Goal: Check status: Check status

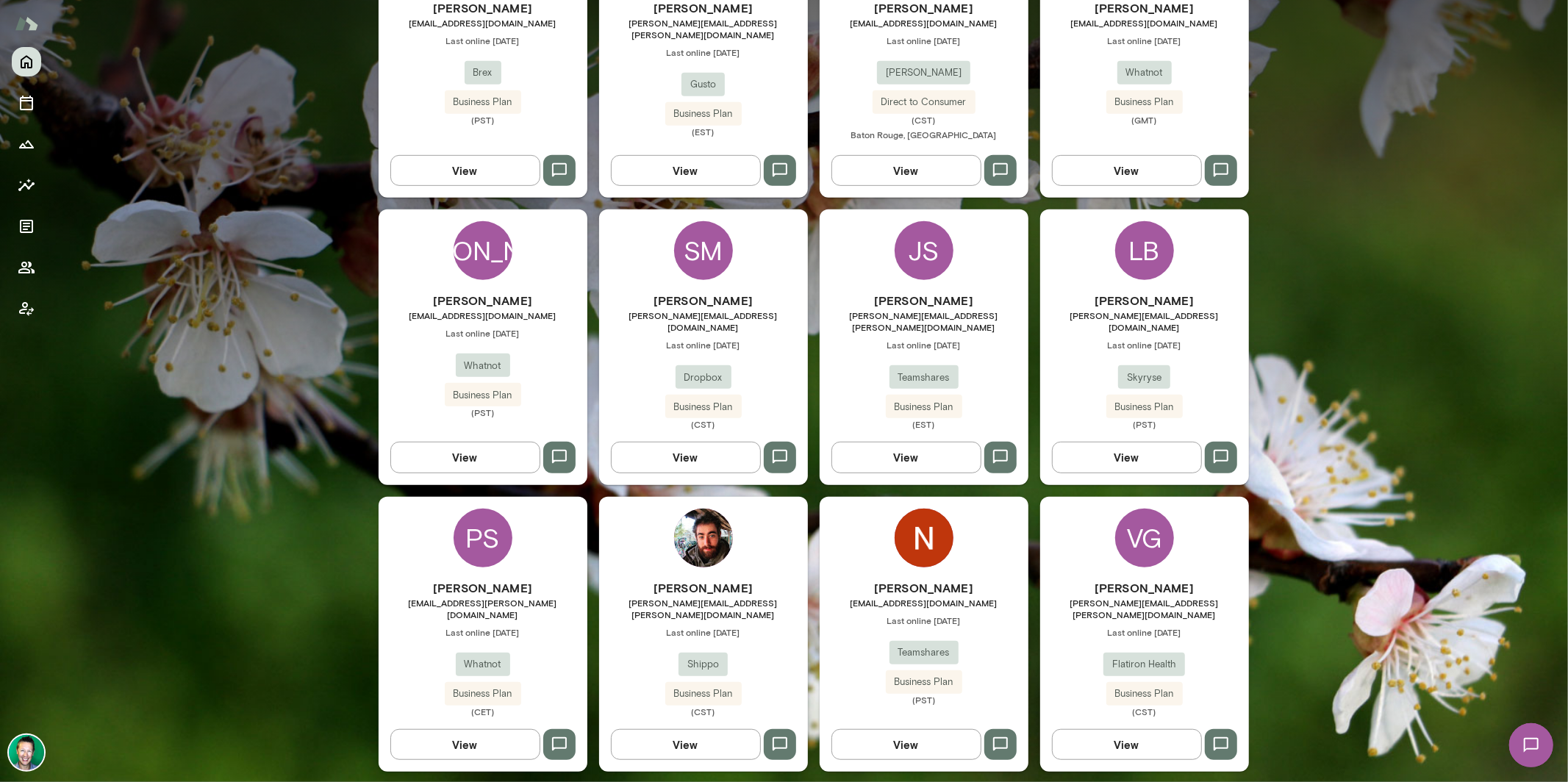
scroll to position [507, 0]
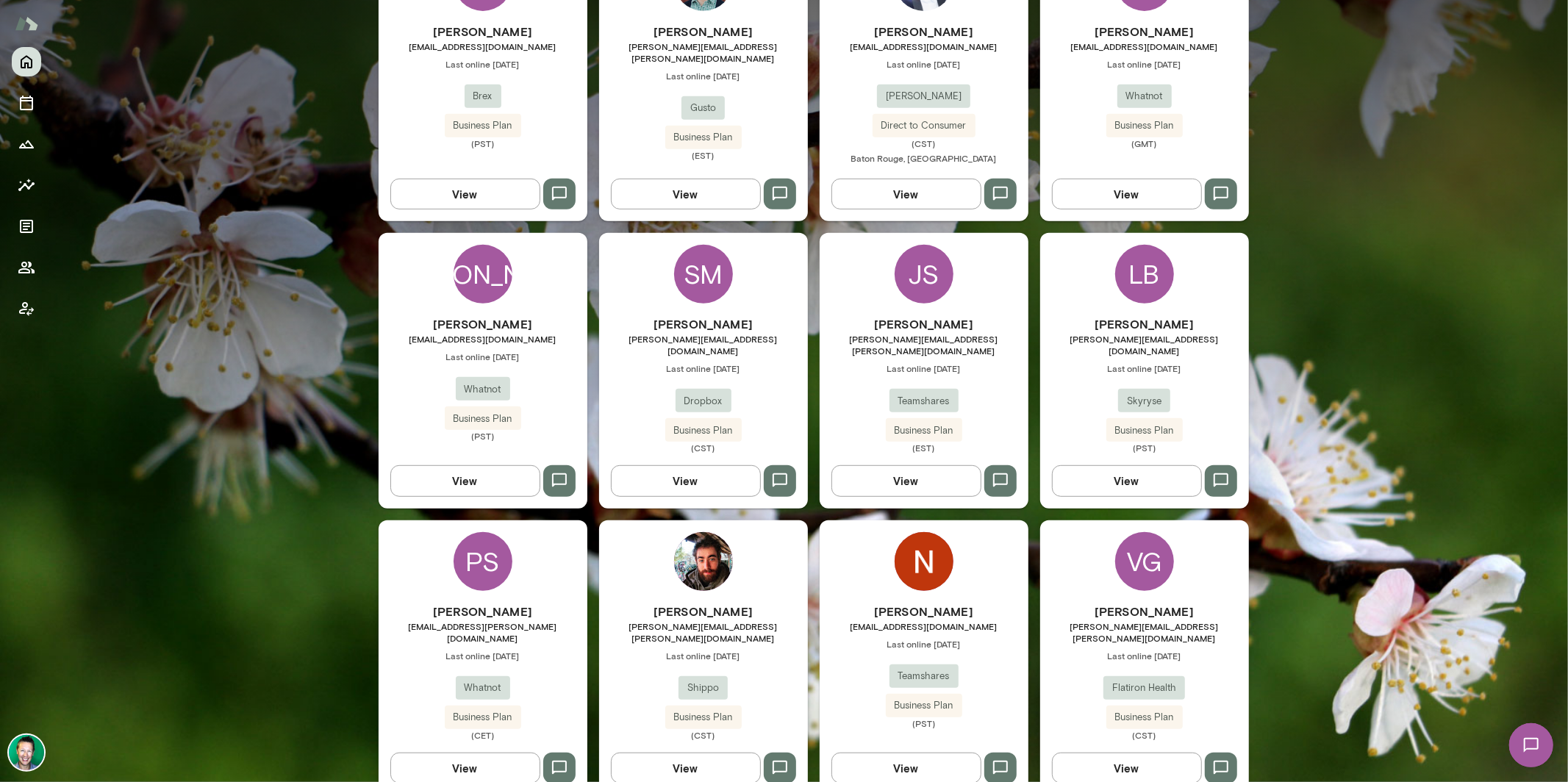
click at [893, 756] on button "View" at bounding box center [906, 767] width 150 height 31
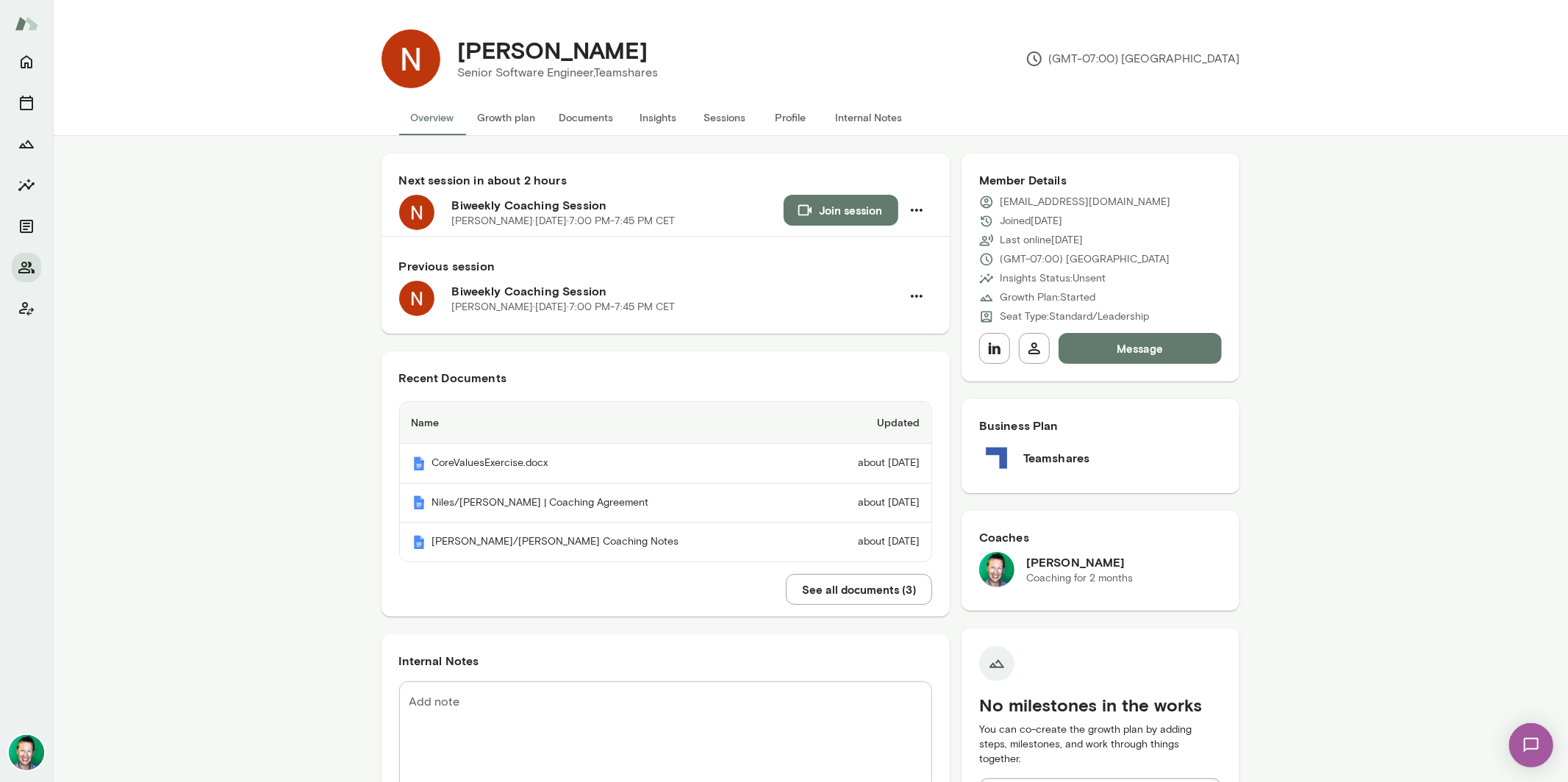
drag, startPoint x: 575, startPoint y: 116, endPoint x: 369, endPoint y: 210, distance: 226.4
click at [369, 209] on main "[PERSON_NAME] Senior Software Engineer, Teamshares (GMT-07:00) [GEOGRAPHIC_DATA…" at bounding box center [811, 391] width 1515 height 782
click at [720, 115] on button "Sessions" at bounding box center [724, 117] width 66 height 35
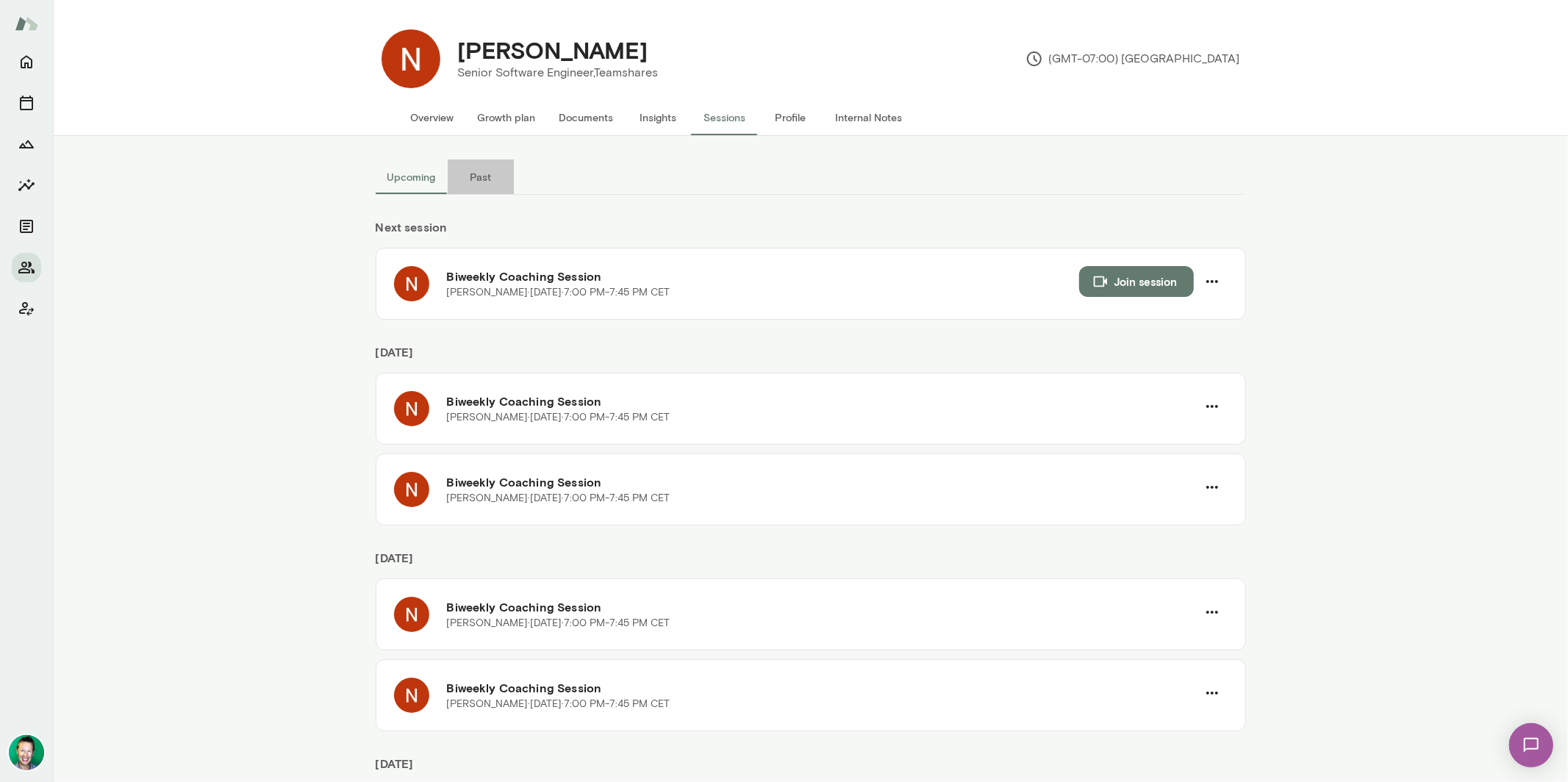
click at [488, 169] on button "Past" at bounding box center [480, 176] width 66 height 35
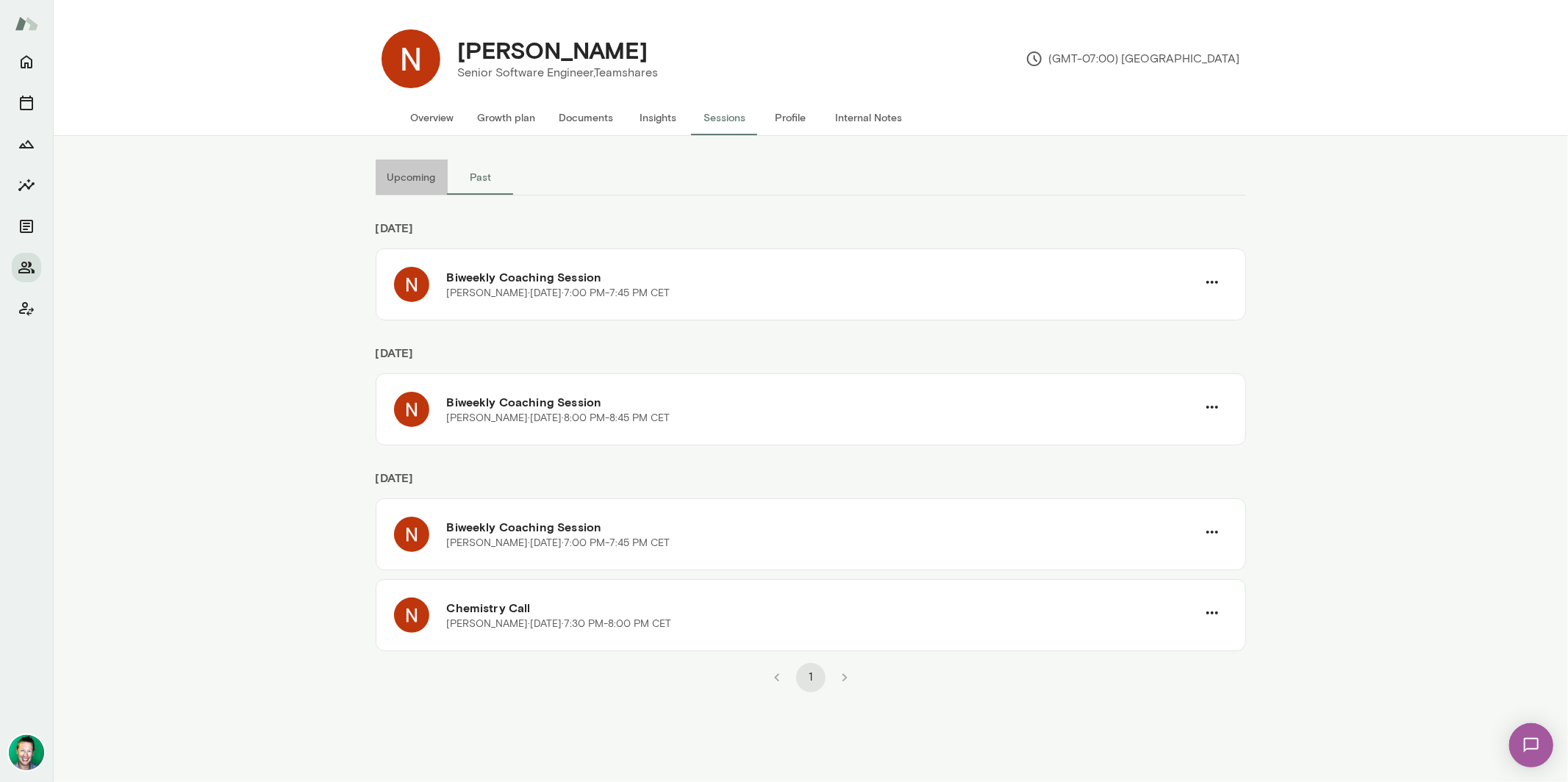
click at [416, 175] on button "Upcoming" at bounding box center [412, 176] width 72 height 35
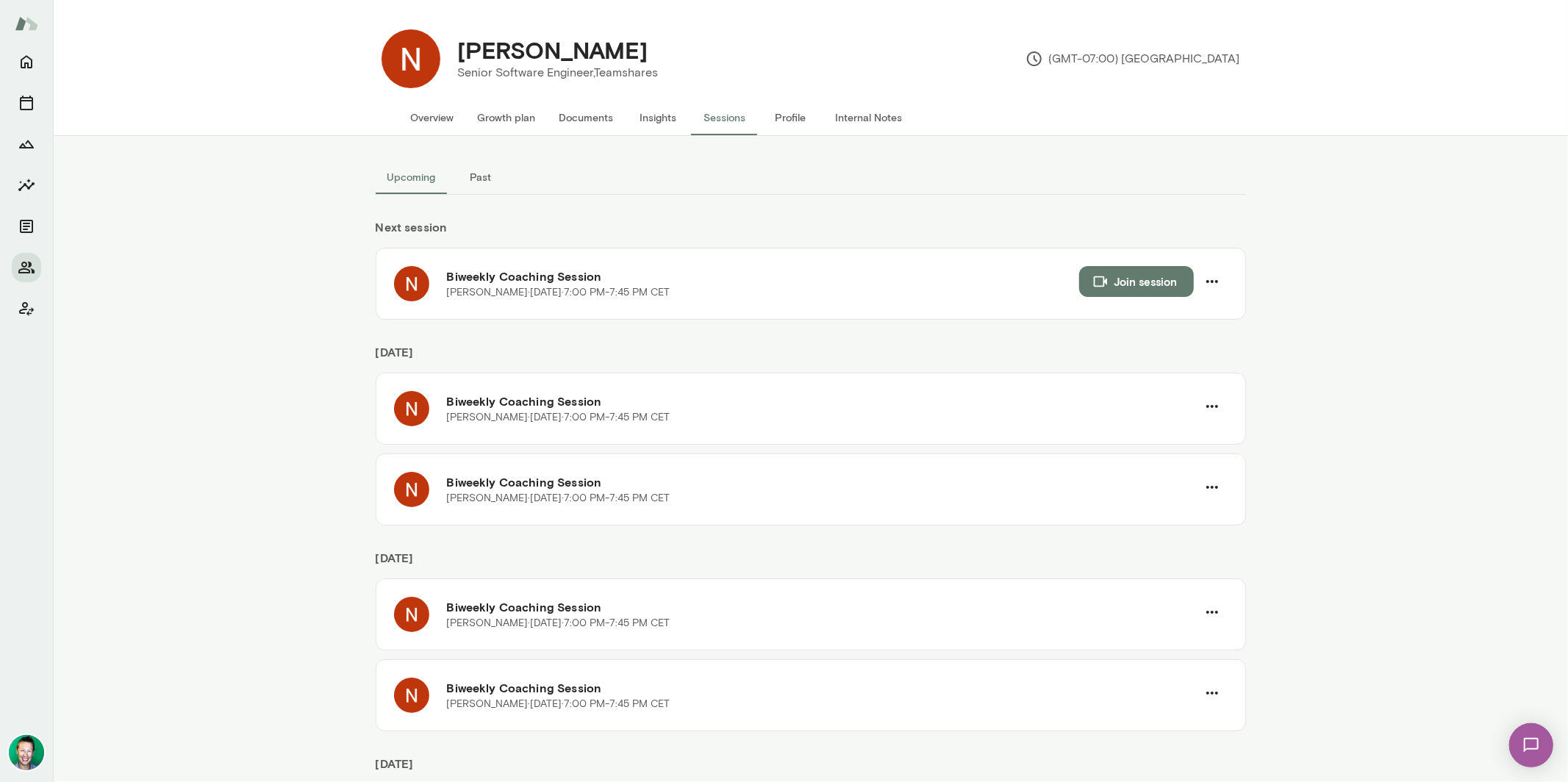
click at [477, 173] on button "Past" at bounding box center [480, 176] width 66 height 35
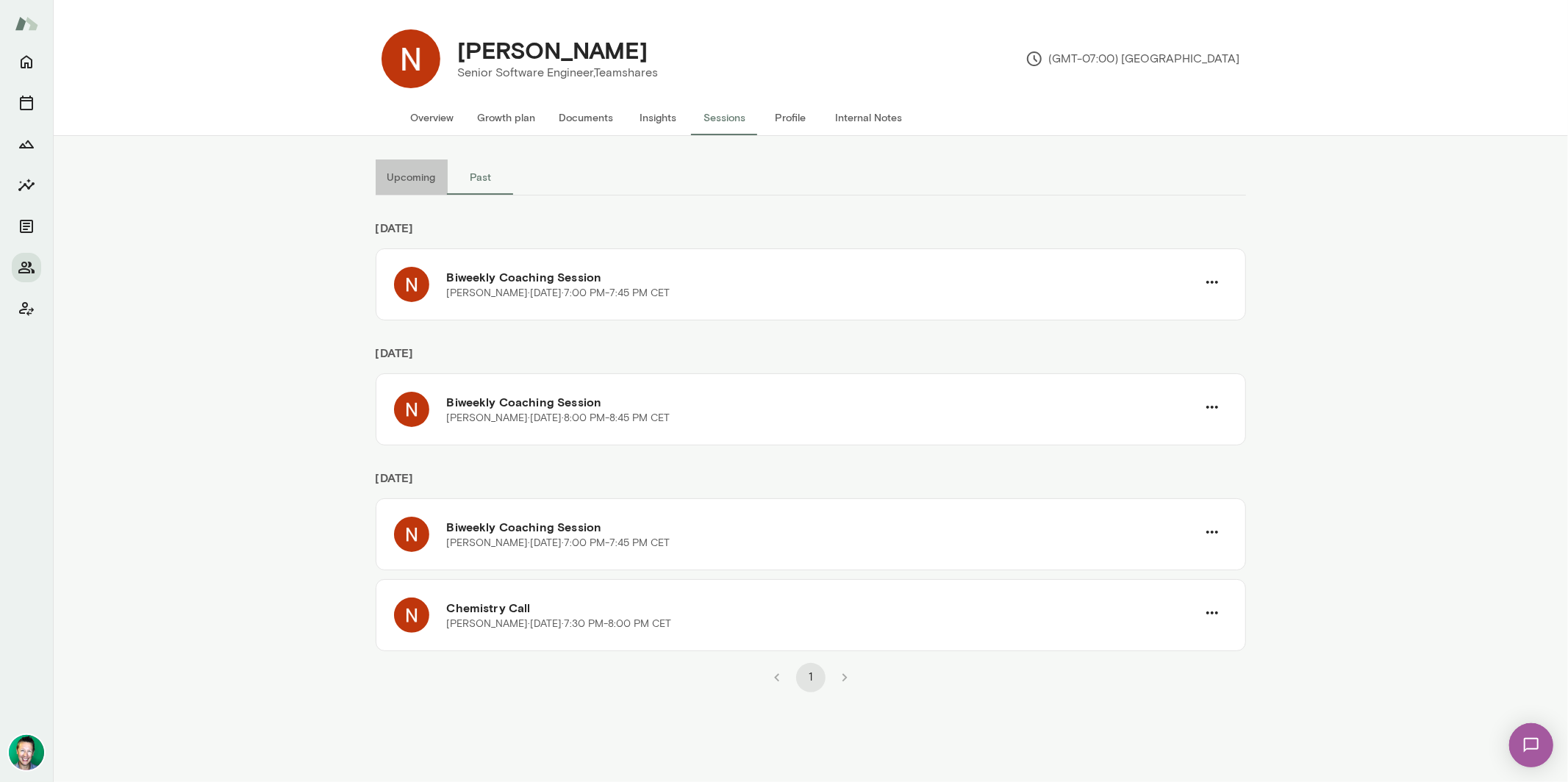
click at [426, 179] on button "Upcoming" at bounding box center [412, 176] width 72 height 35
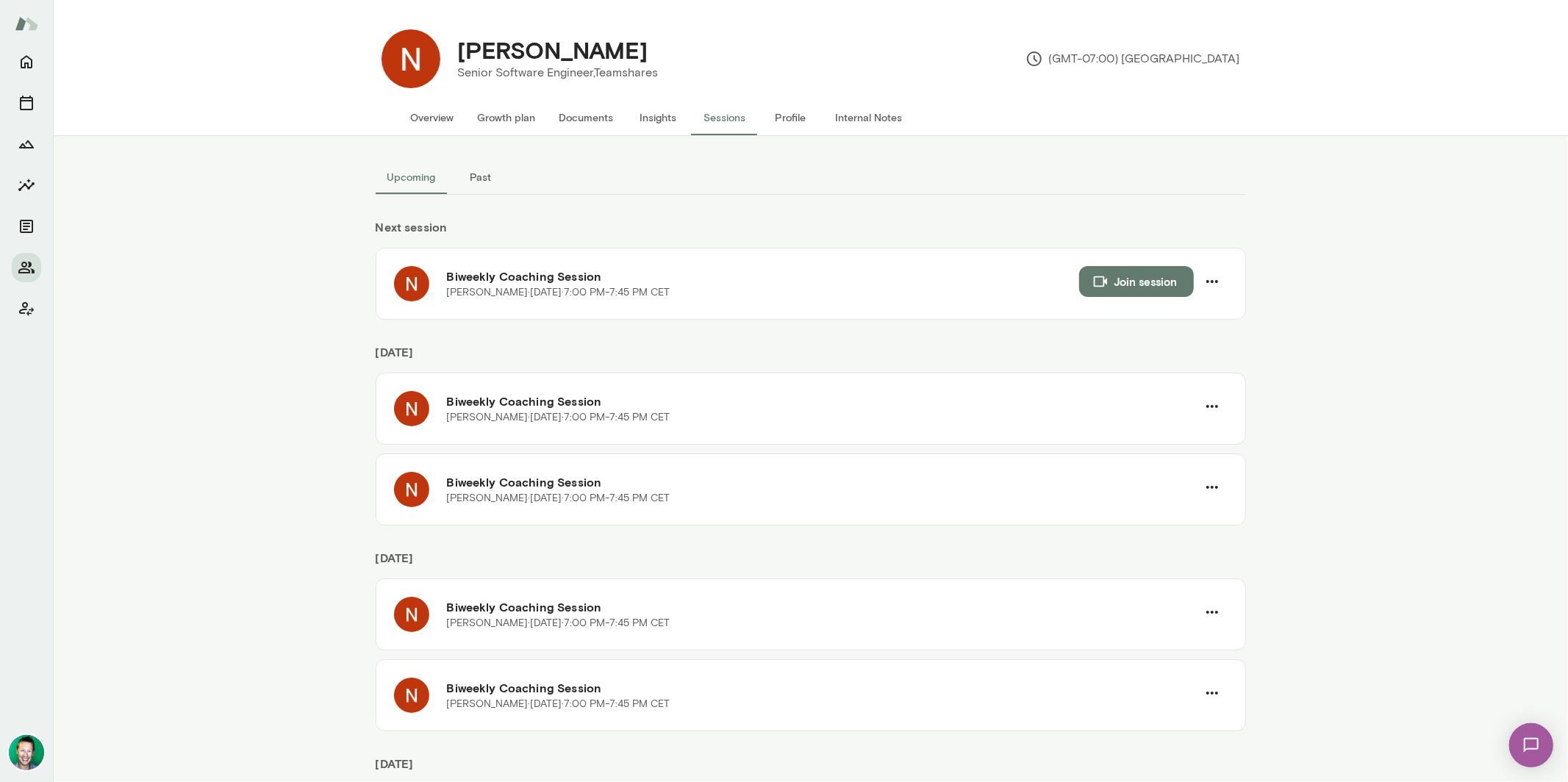
click at [514, 119] on button "Growth plan" at bounding box center [507, 117] width 81 height 35
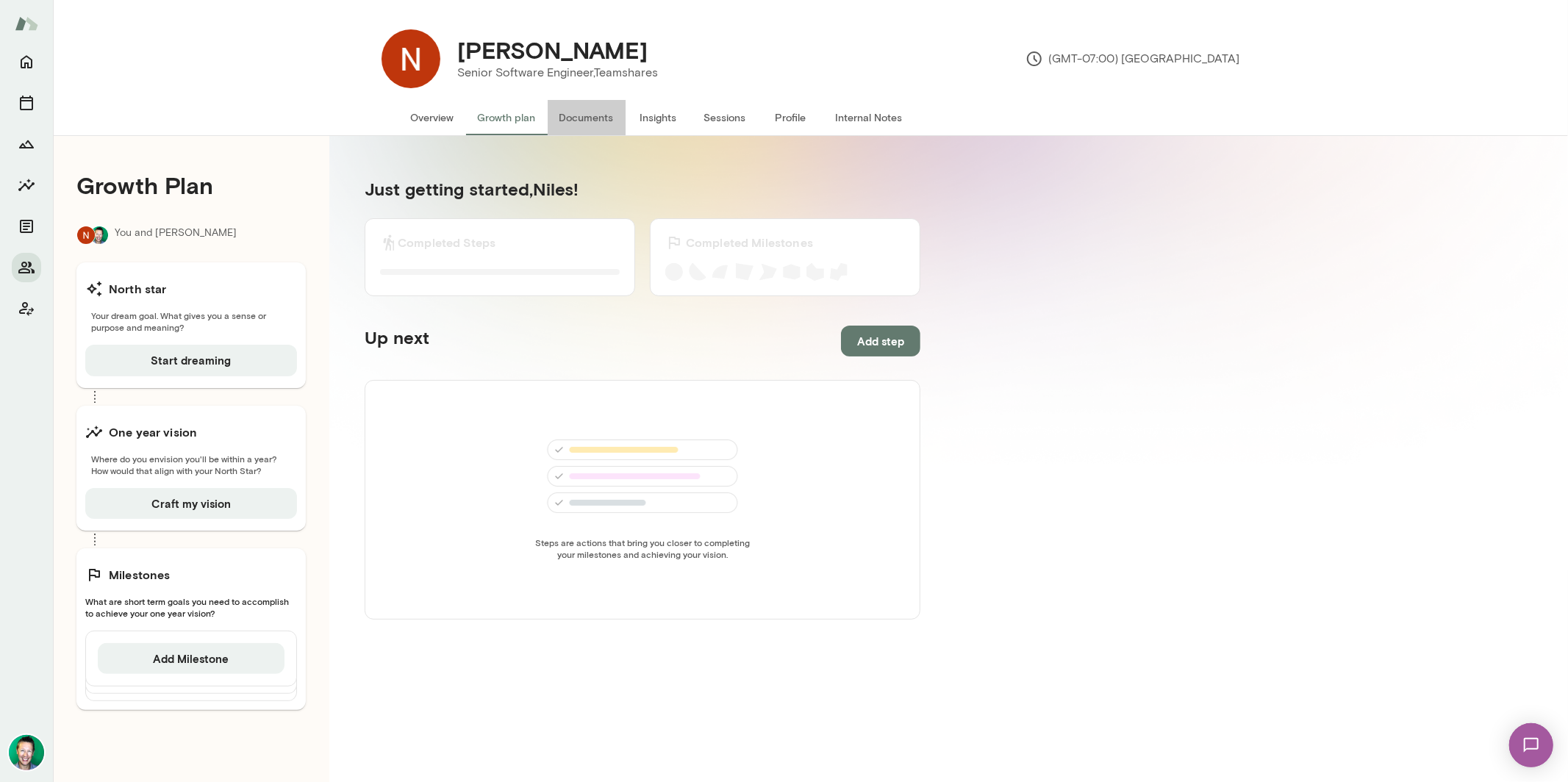
click at [591, 117] on button "Documents" at bounding box center [586, 117] width 78 height 35
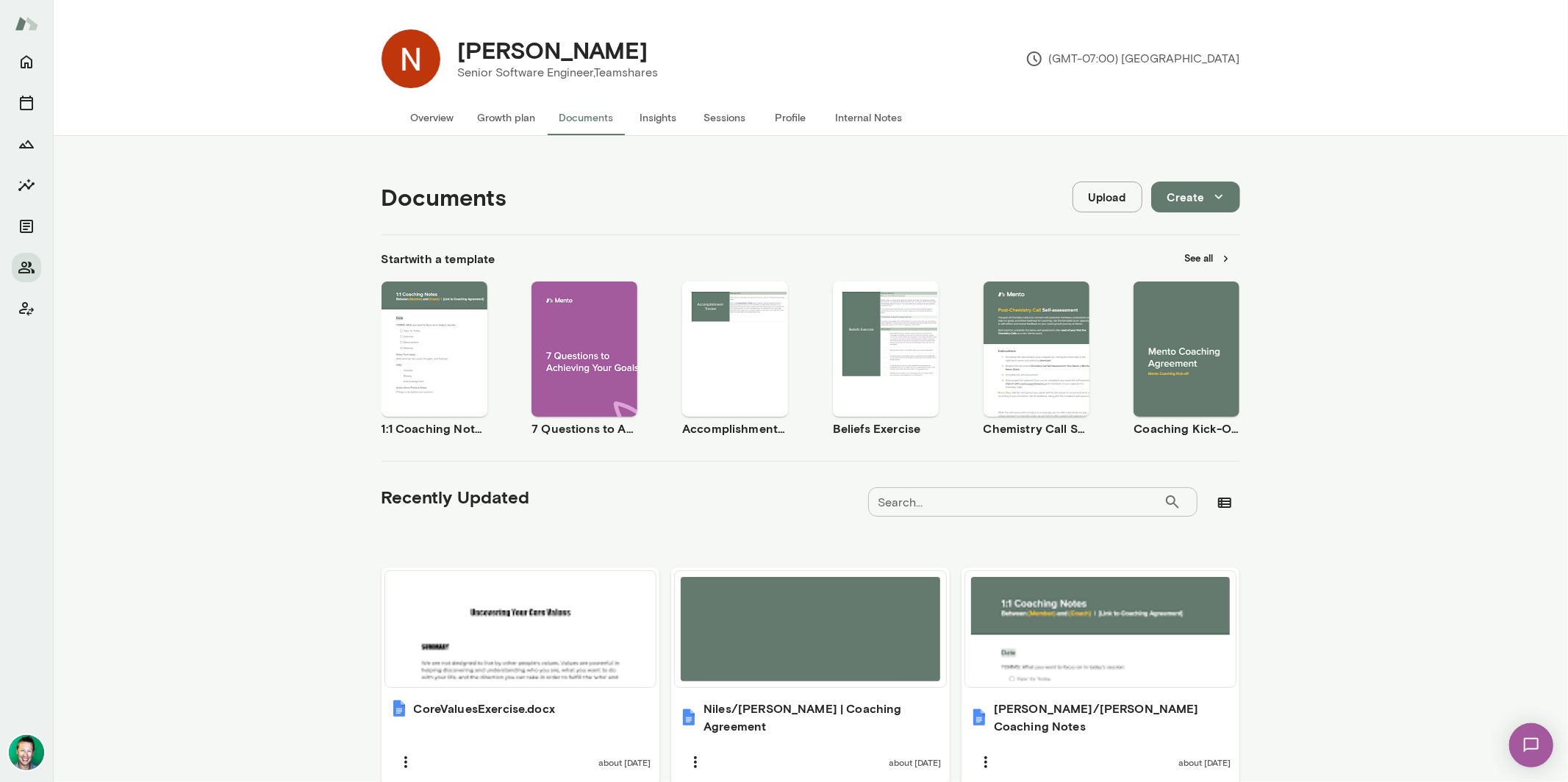
scroll to position [56, 0]
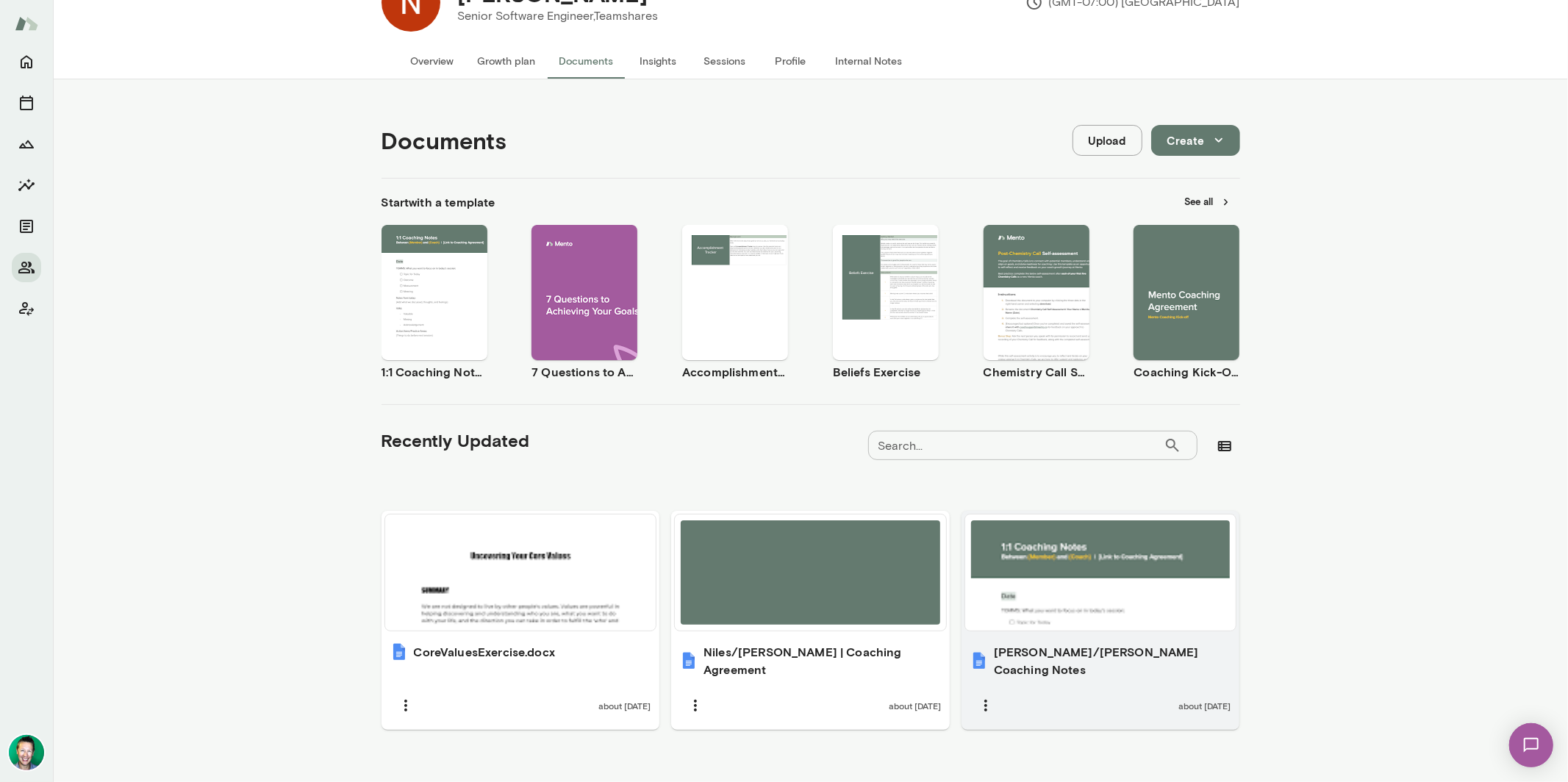
click at [1077, 587] on div at bounding box center [1101, 572] width 259 height 104
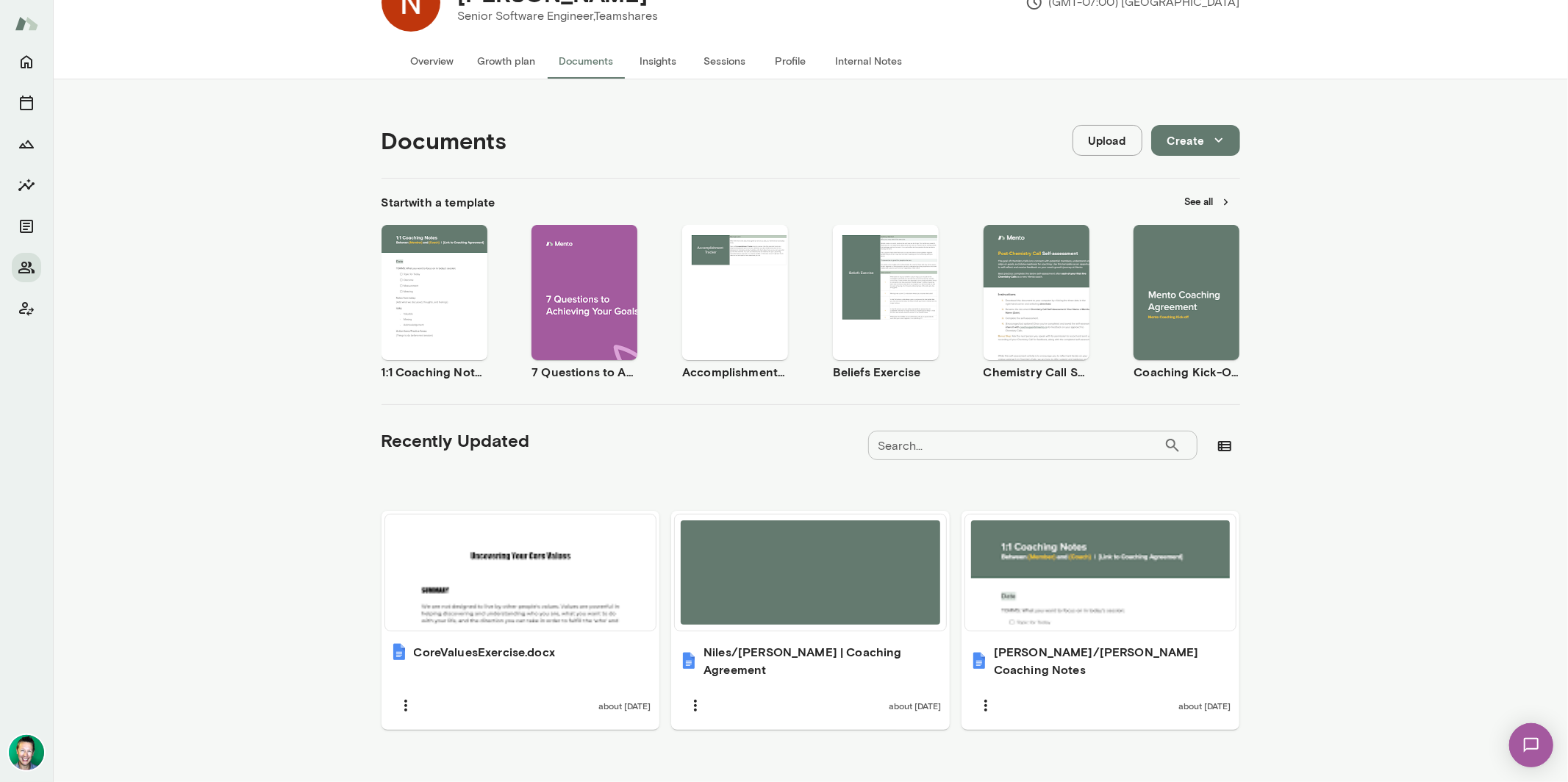
scroll to position [0, 0]
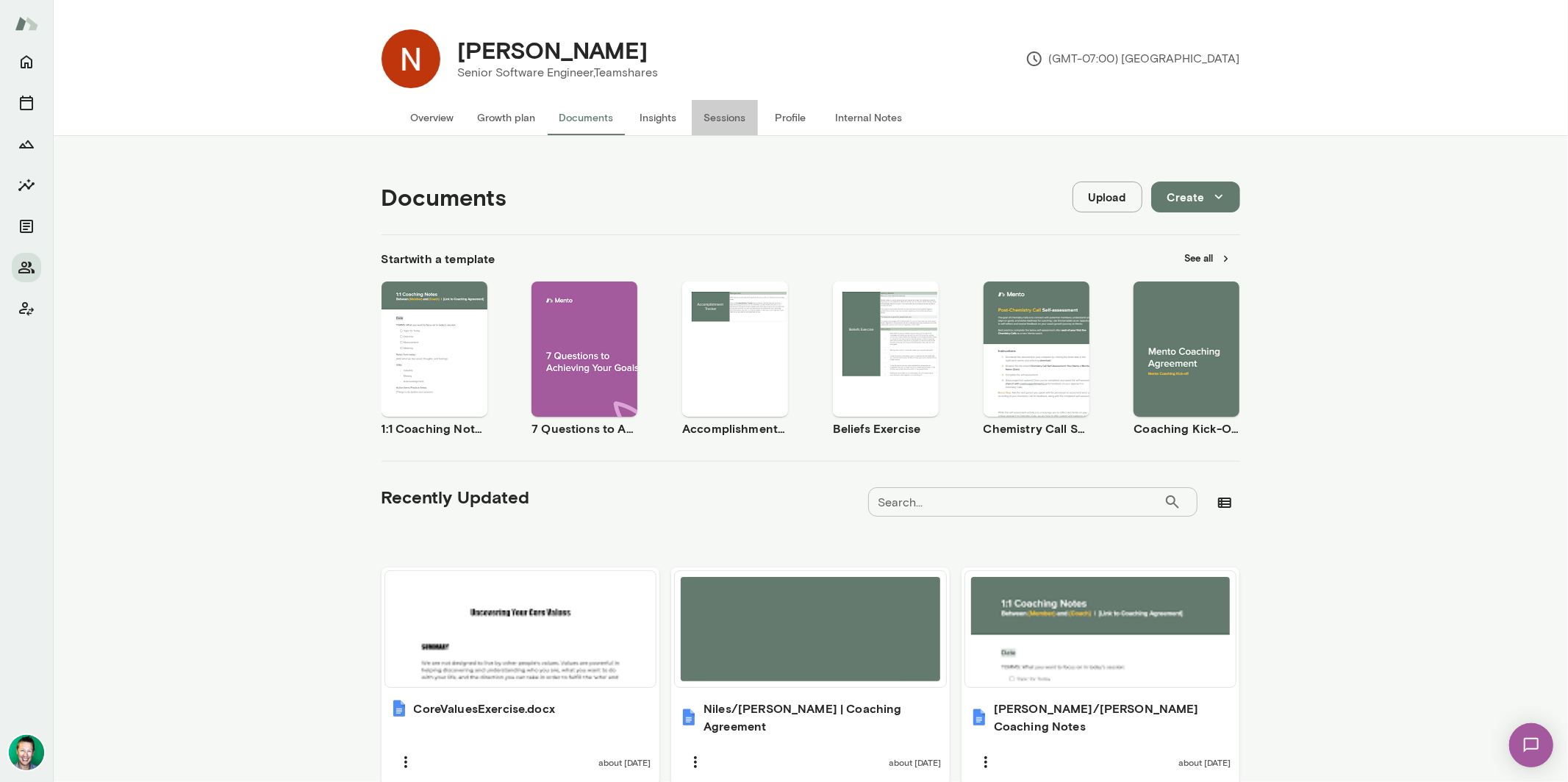
click at [729, 116] on button "Sessions" at bounding box center [724, 117] width 66 height 35
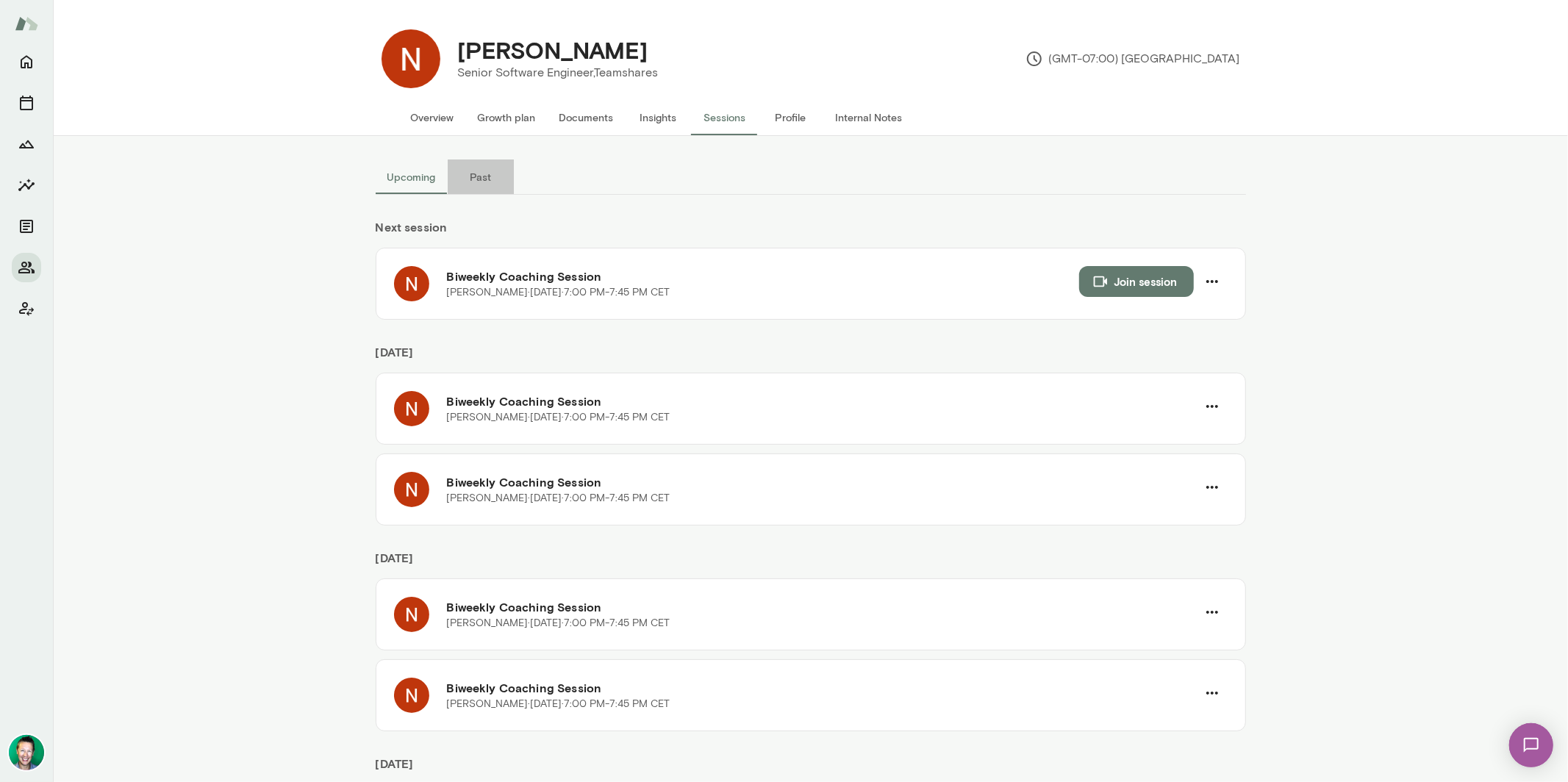
click at [485, 171] on button "Past" at bounding box center [480, 176] width 66 height 35
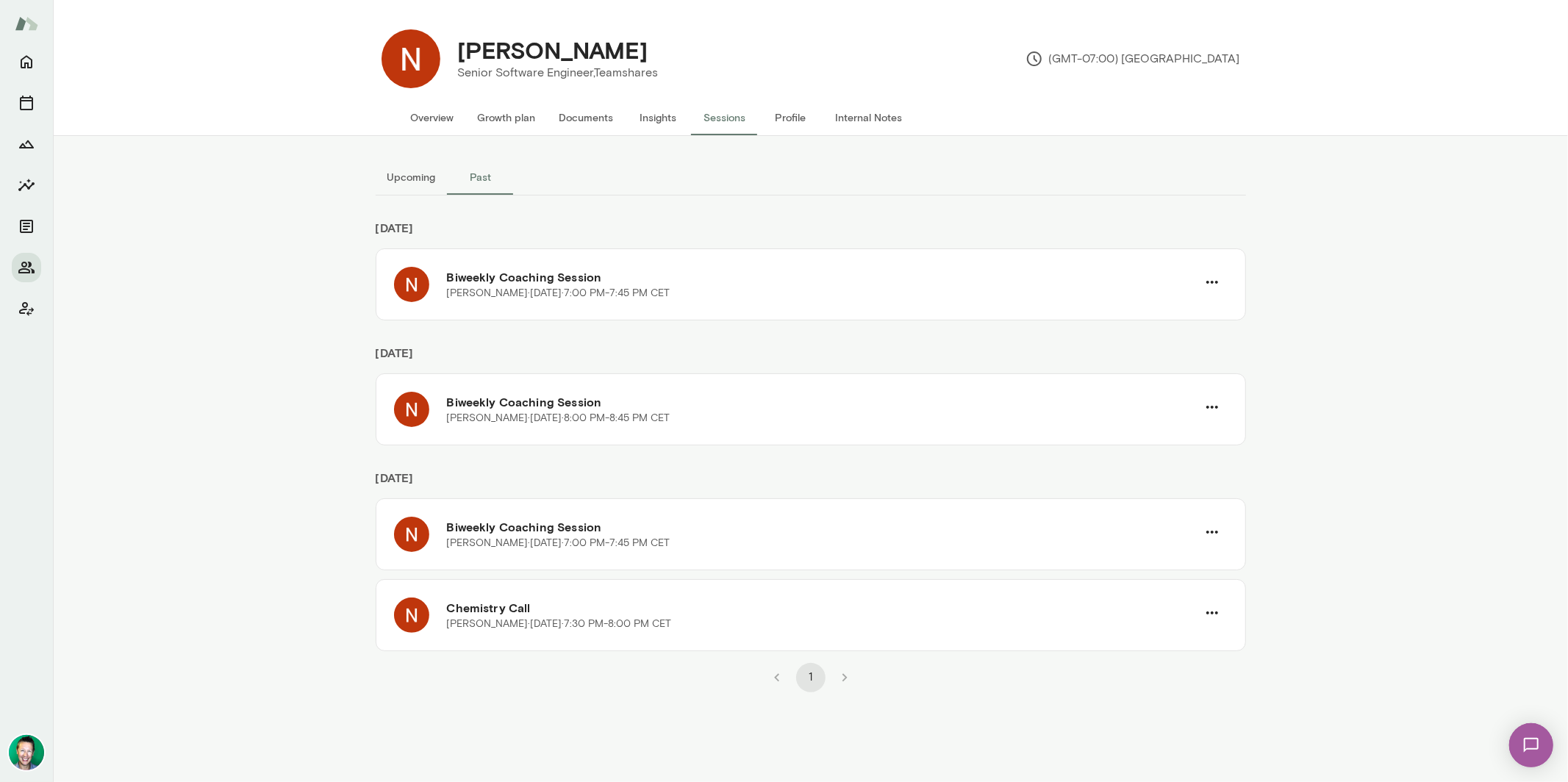
click at [417, 175] on button "Upcoming" at bounding box center [412, 176] width 72 height 35
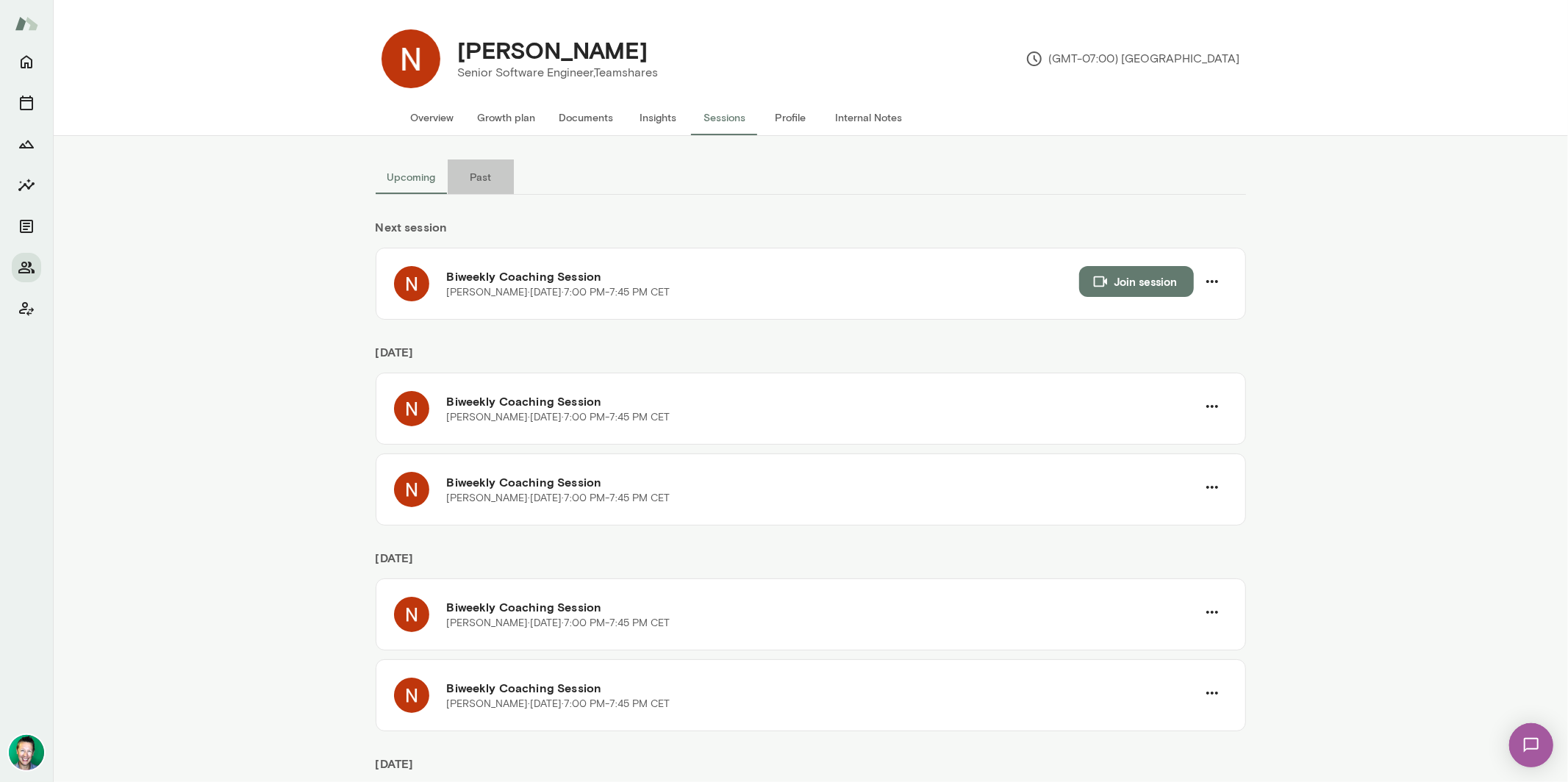
click at [475, 178] on button "Past" at bounding box center [480, 176] width 66 height 35
